Goal: Task Accomplishment & Management: Use online tool/utility

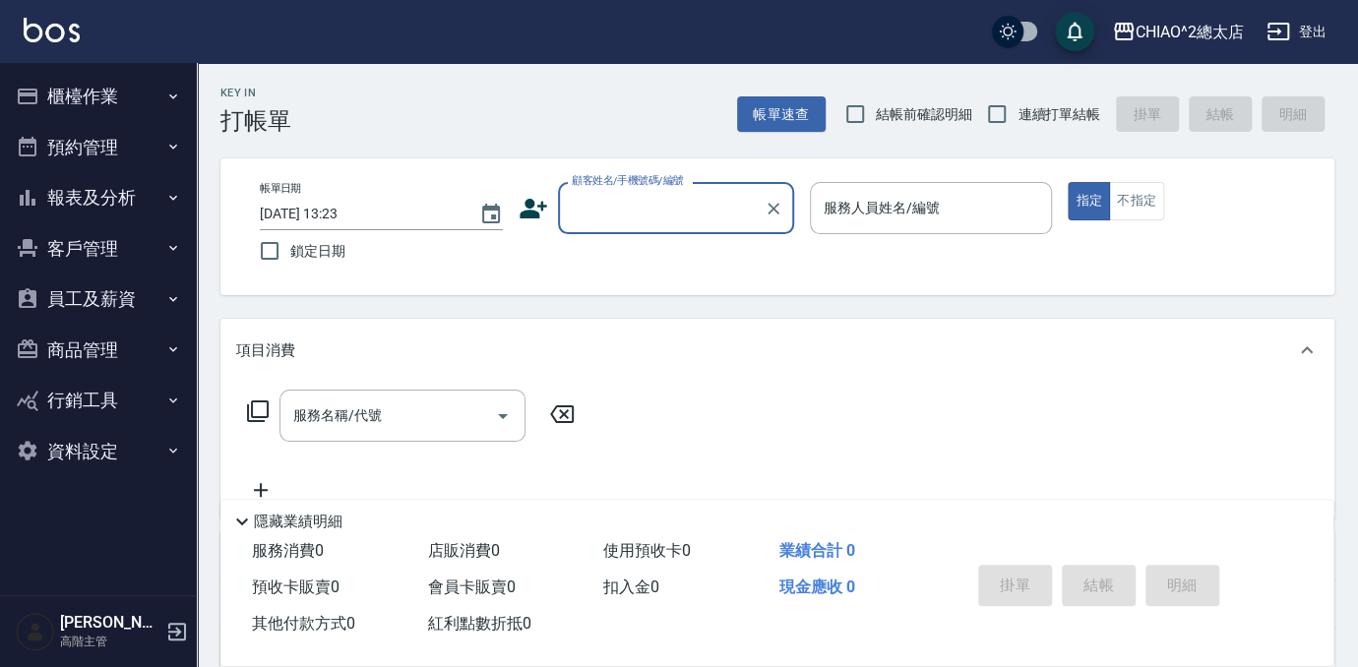
click at [71, 95] on button "櫃檯作業" at bounding box center [98, 96] width 181 height 51
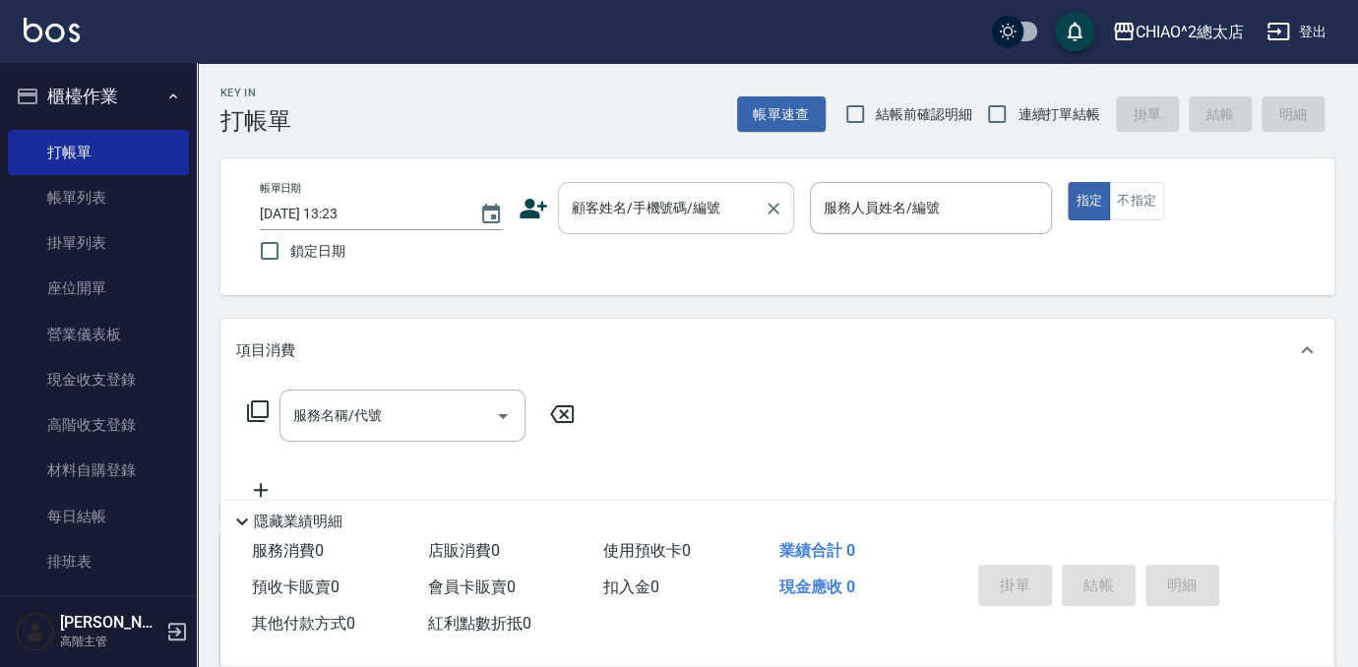
click at [684, 203] on div "顧客姓名/手機號碼/編號 顧客姓名/手機號碼/編號" at bounding box center [676, 208] width 236 height 52
click at [711, 216] on input "顧客姓名/手機號碼/編號" at bounding box center [661, 208] width 189 height 34
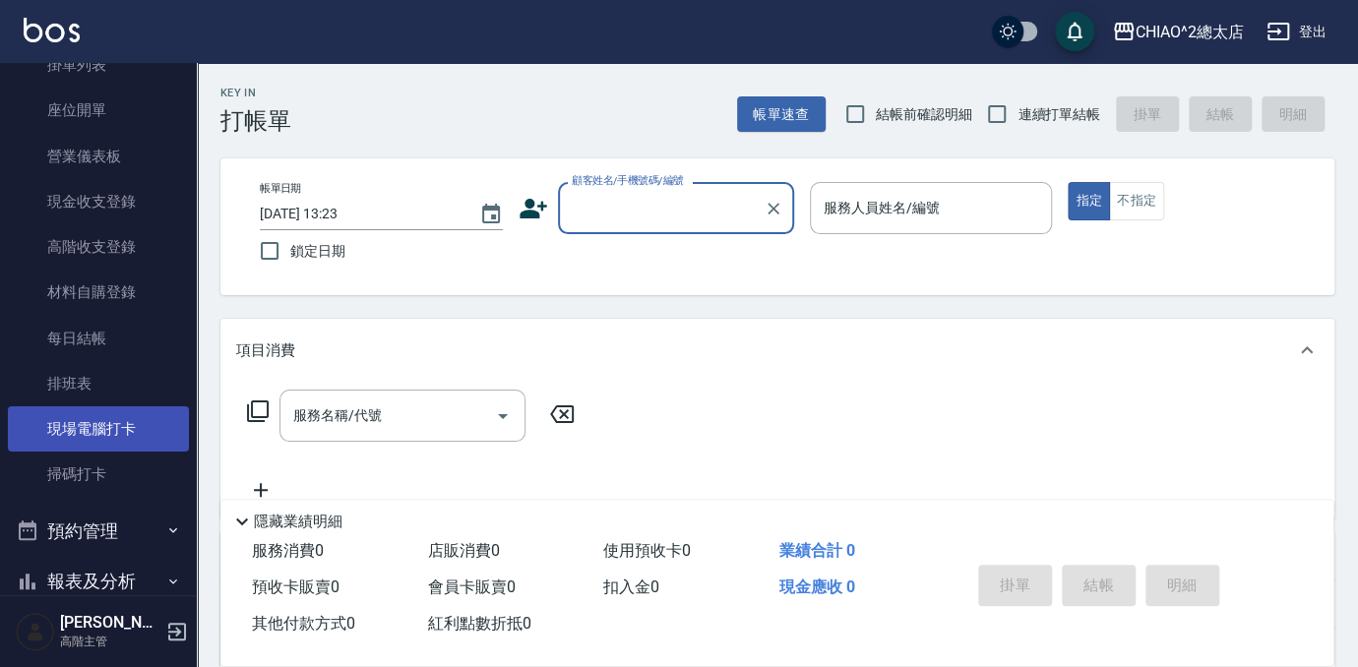
scroll to position [447, 0]
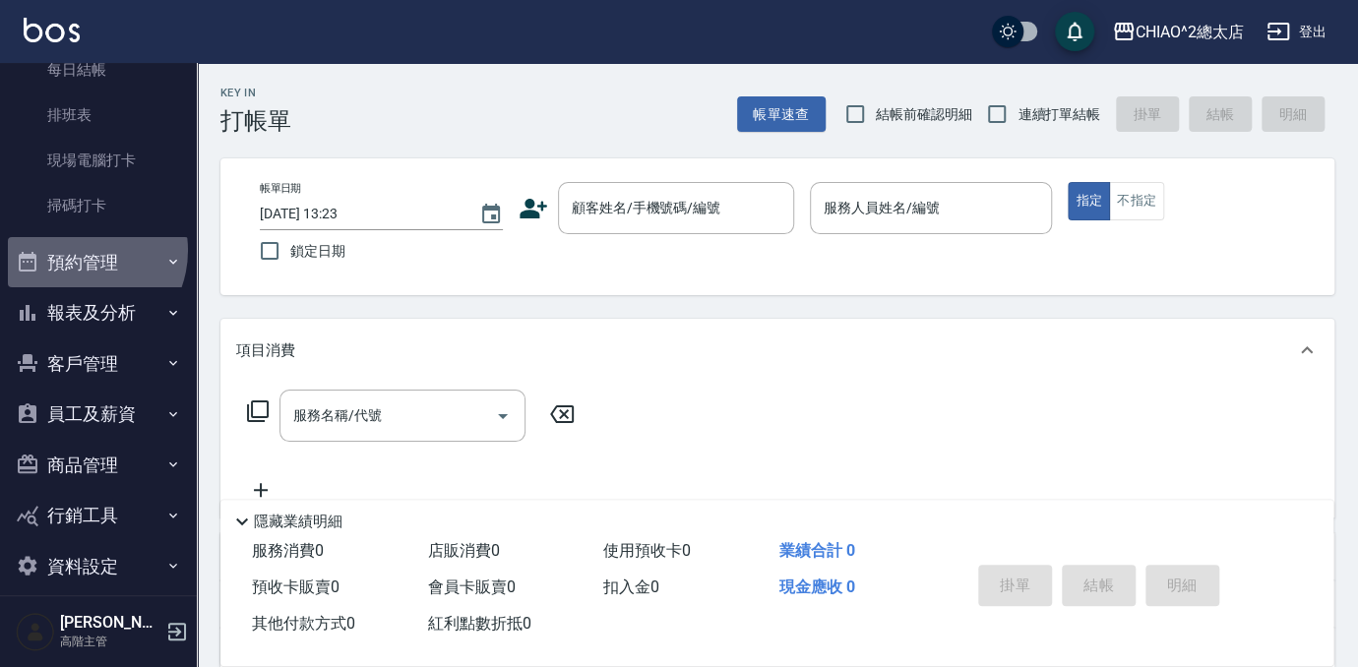
click at [77, 250] on button "預約管理" at bounding box center [98, 262] width 181 height 51
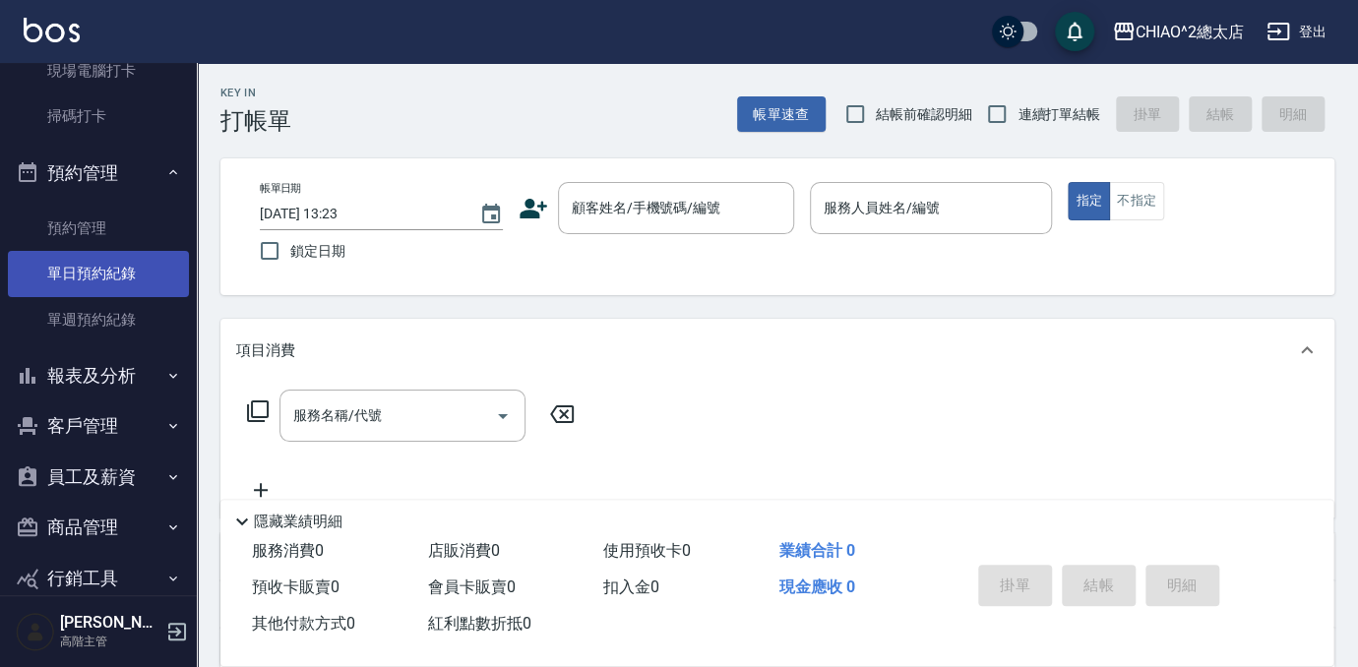
click at [85, 379] on button "報表及分析" at bounding box center [98, 375] width 181 height 51
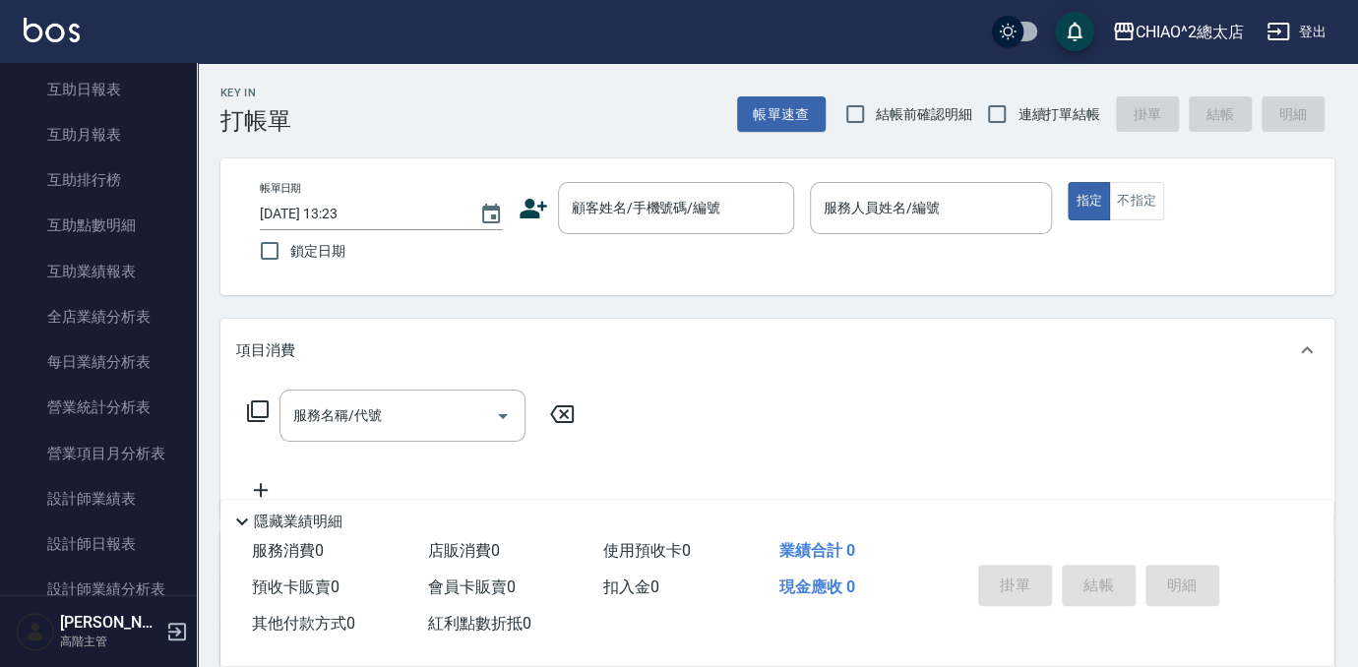
scroll to position [1342, 0]
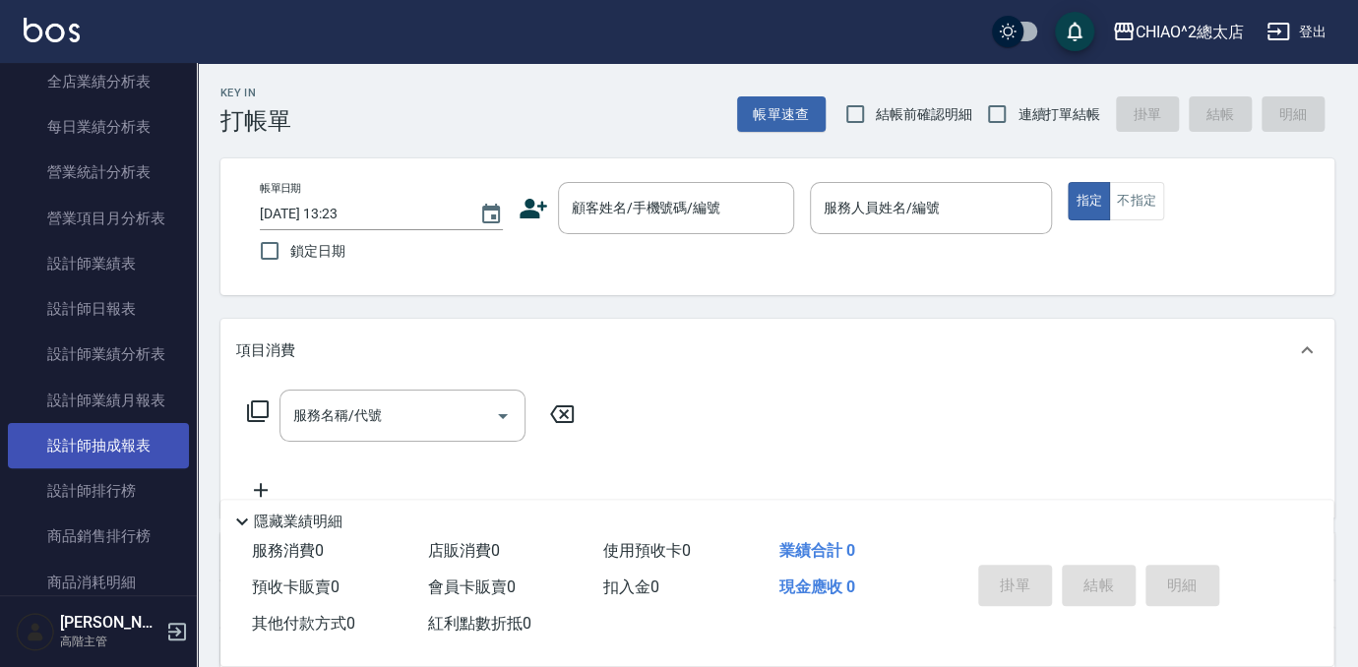
click at [110, 435] on link "設計師抽成報表" at bounding box center [98, 445] width 181 height 45
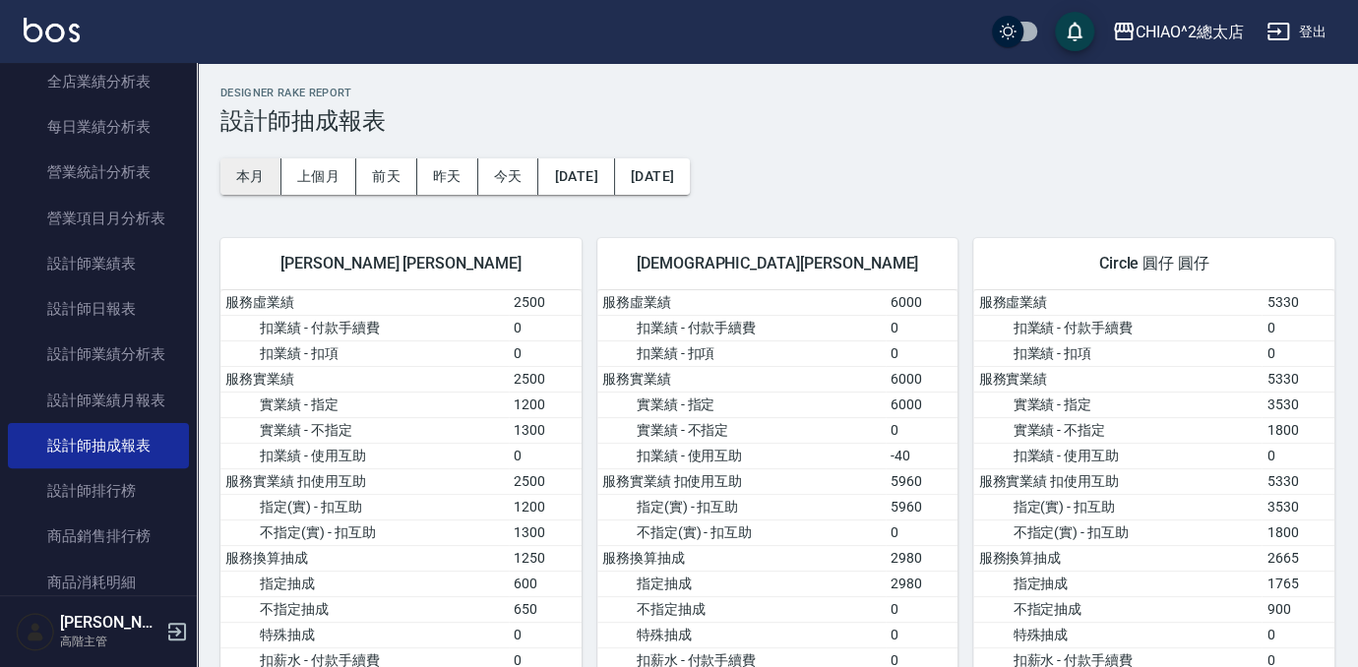
click at [262, 163] on button "本月" at bounding box center [251, 176] width 61 height 36
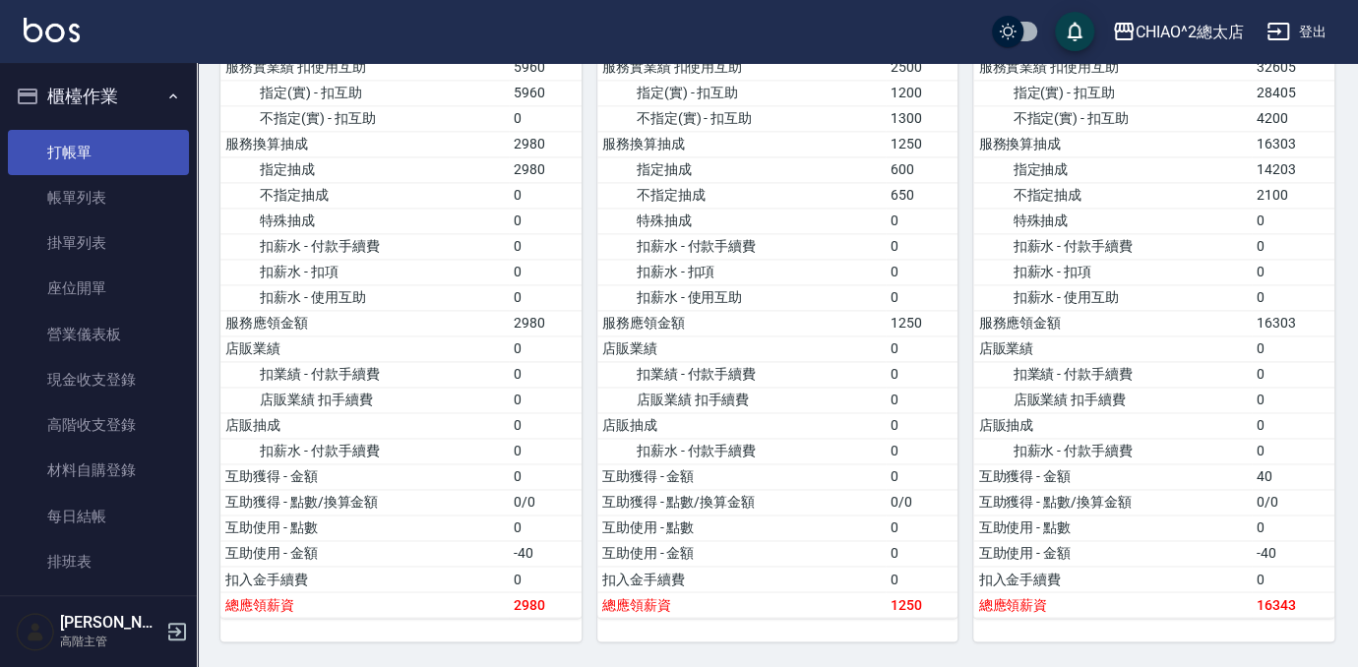
click at [79, 130] on link "打帳單" at bounding box center [98, 152] width 181 height 45
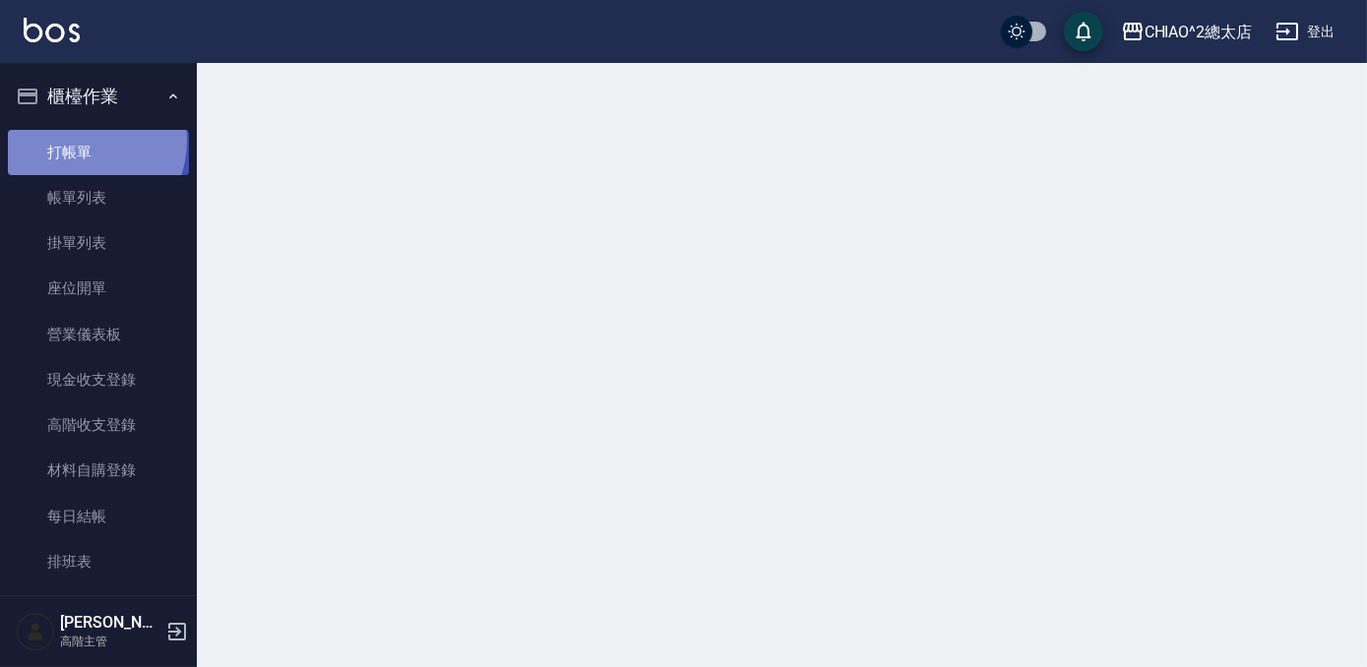
click at [73, 140] on link "打帳單" at bounding box center [98, 152] width 181 height 45
